Goal: Understand process/instructions: Learn how to perform a task or action

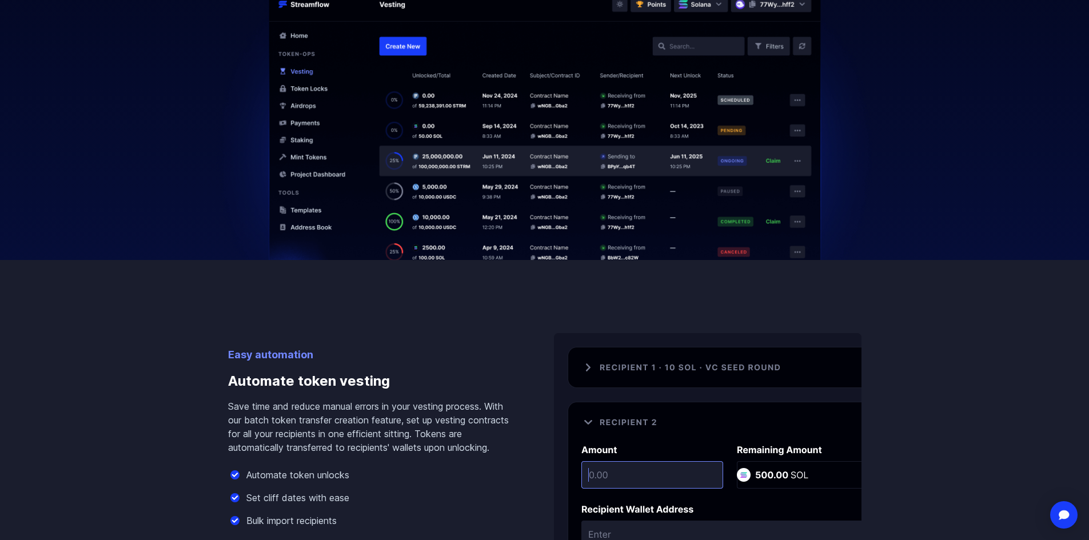
scroll to position [514, 0]
